Goal: Transaction & Acquisition: Obtain resource

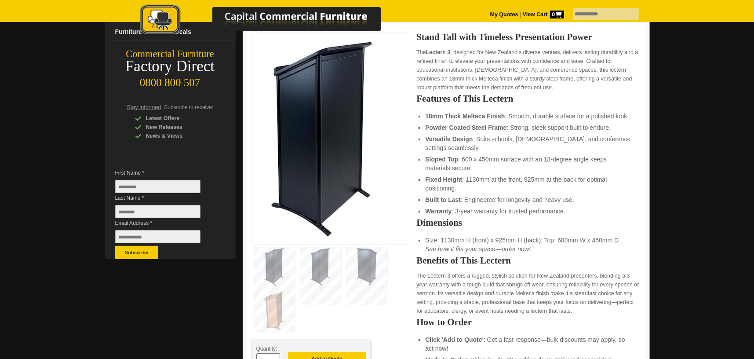
scroll to position [220, 0]
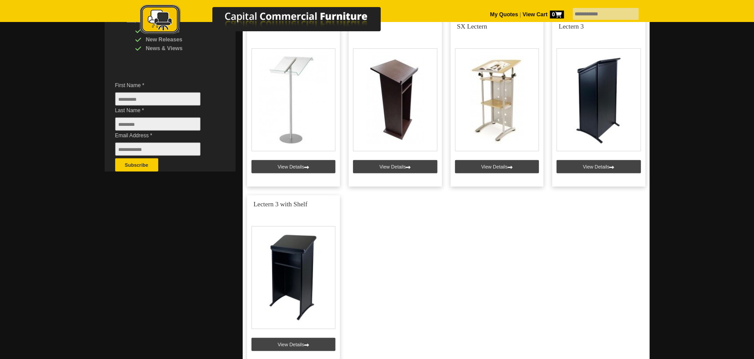
scroll to position [176, 0]
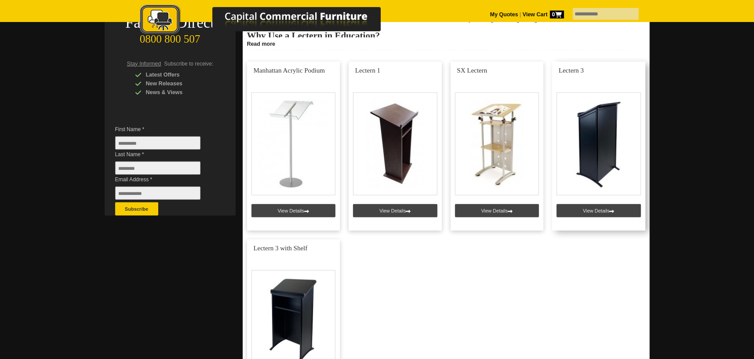
click at [612, 135] on link at bounding box center [598, 146] width 93 height 169
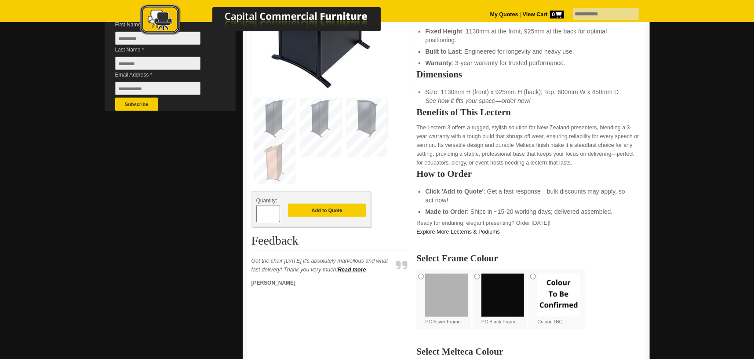
scroll to position [220, 0]
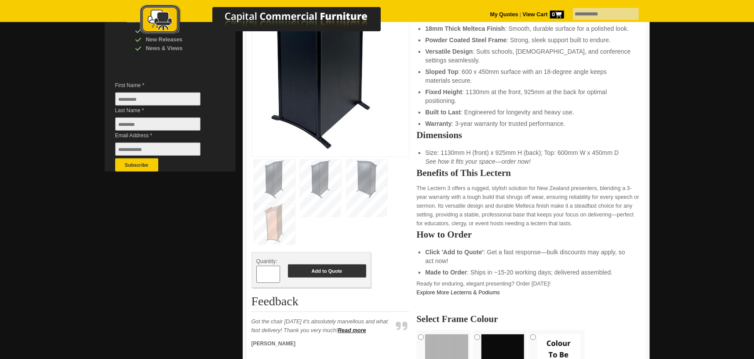
click at [328, 269] on button "Add to Quote" at bounding box center [327, 270] width 78 height 13
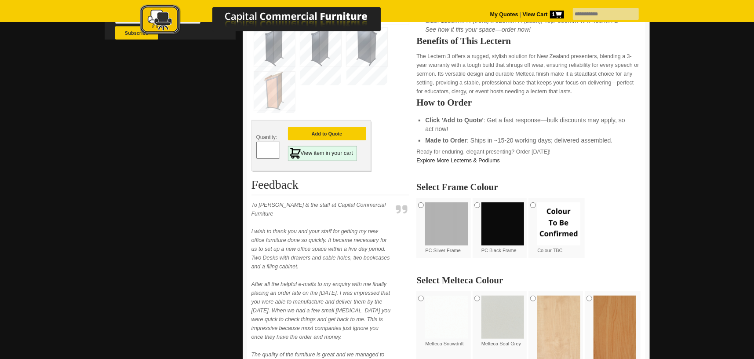
scroll to position [439, 0]
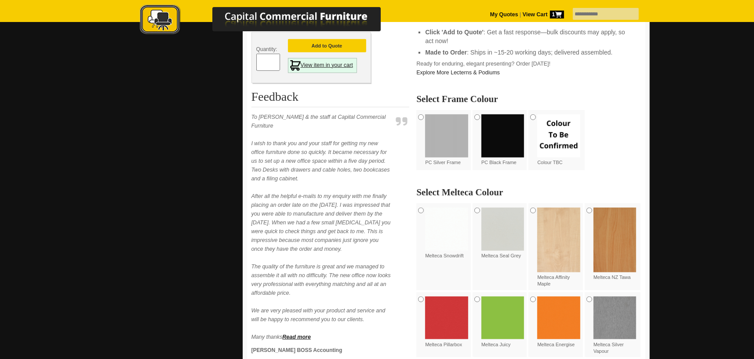
click at [355, 69] on link "View item in your cart" at bounding box center [322, 65] width 69 height 15
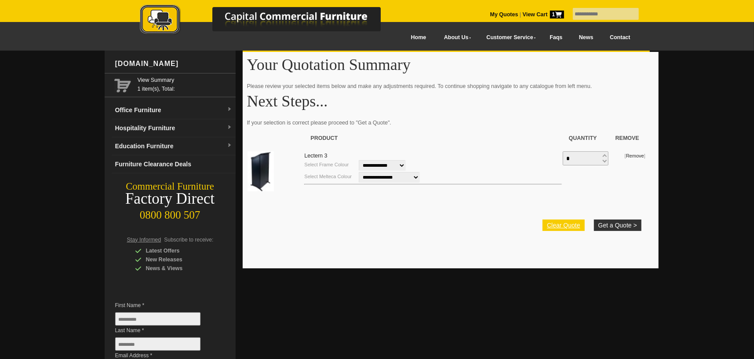
click at [575, 224] on link "Clear Quote" at bounding box center [563, 224] width 42 height 11
